Goal: Information Seeking & Learning: Find specific fact

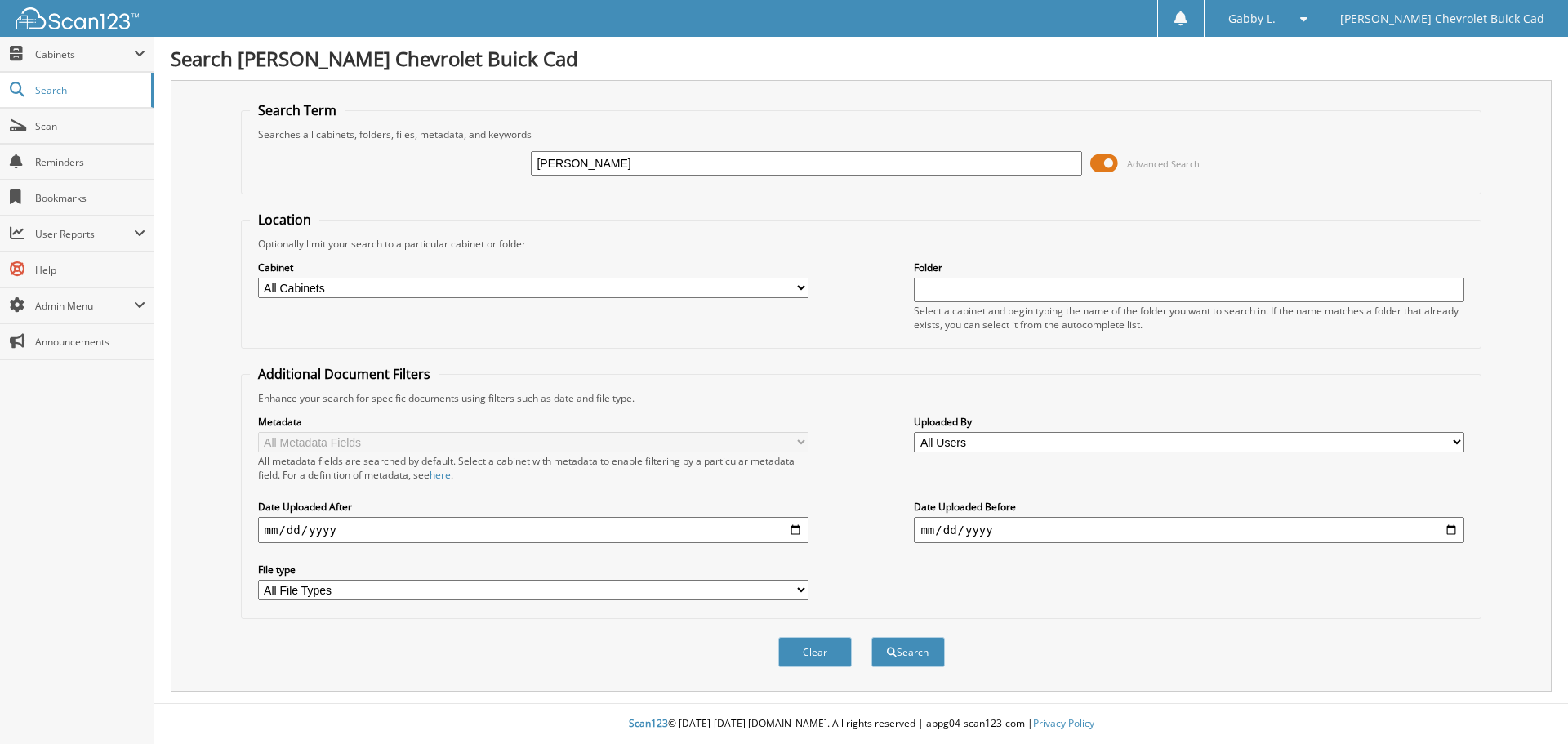
type input "[PERSON_NAME]"
click at [871, 636] on button "Search" at bounding box center [908, 651] width 74 height 30
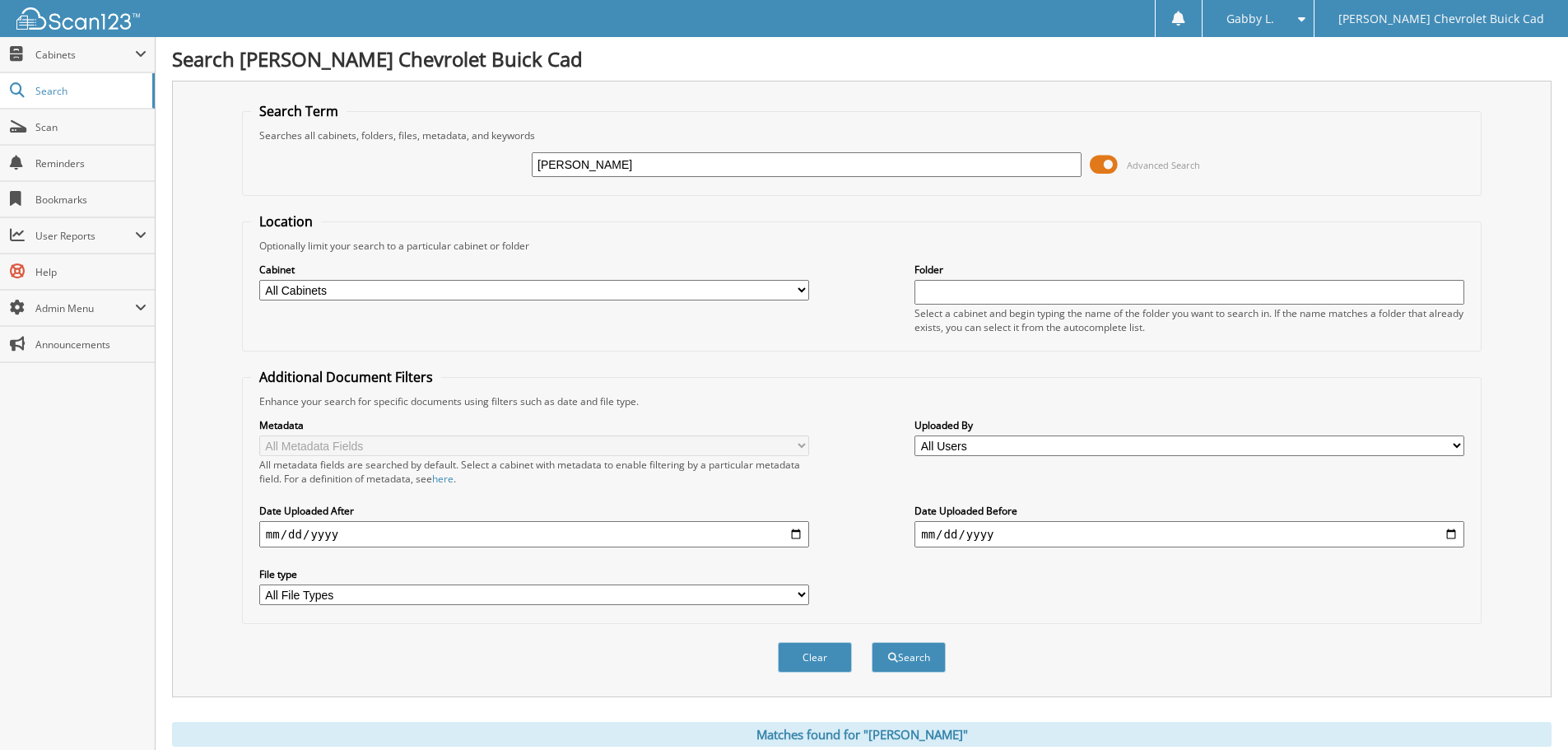
click at [643, 161] on input "[PERSON_NAME]" at bounding box center [805, 165] width 549 height 25
